Goal: Find specific page/section: Find specific page/section

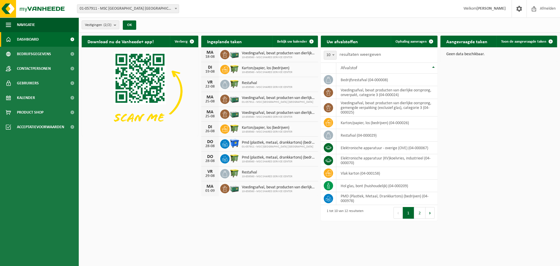
click at [502, 80] on div "Download nu de Vanheede+ app! Verberg Ingeplande taken Bekijk uw kalender MA 18…" at bounding box center [319, 128] width 478 height 191
click at [538, 40] on span "Toon de aangevraagde taken" at bounding box center [523, 42] width 45 height 4
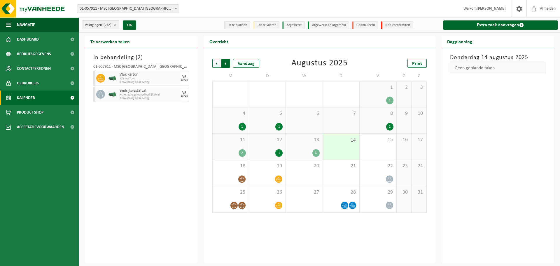
click at [213, 65] on span "Vorige" at bounding box center [216, 63] width 9 height 9
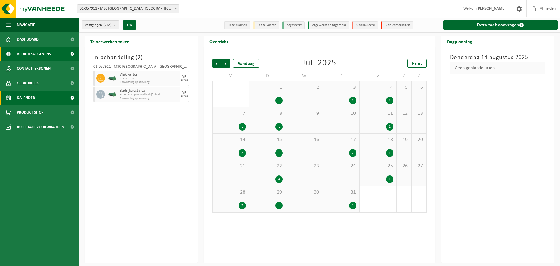
click at [42, 57] on span "Bedrijfsgegevens" at bounding box center [34, 54] width 34 height 15
